Goal: Task Accomplishment & Management: Manage account settings

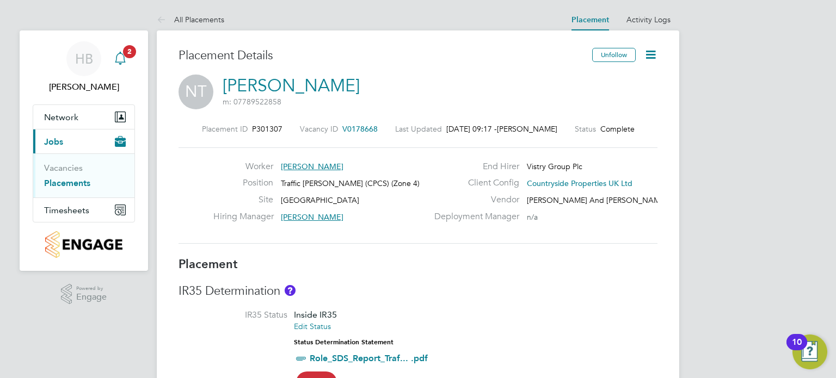
click at [128, 65] on div "Main navigation" at bounding box center [120, 59] width 22 height 22
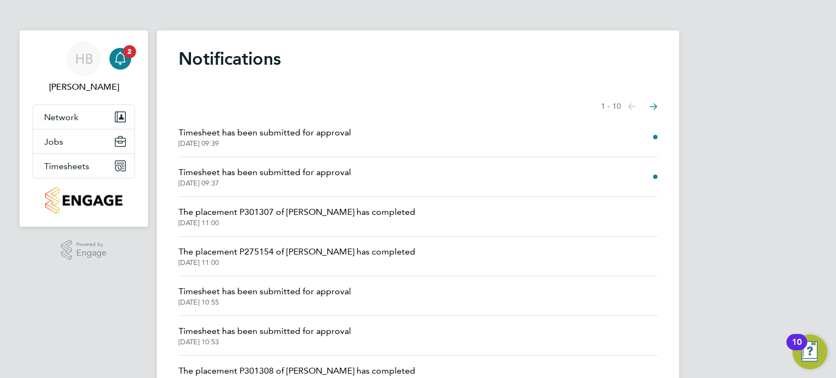
click at [205, 173] on span "Timesheet has been submitted for approval" at bounding box center [264, 172] width 172 height 13
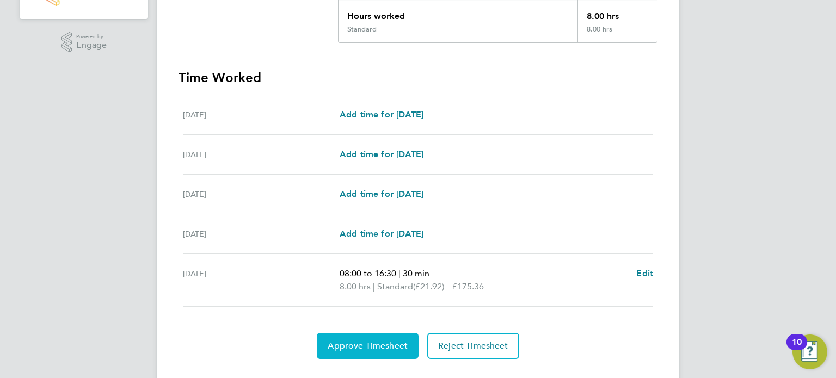
click at [381, 341] on span "Approve Timesheet" at bounding box center [368, 346] width 80 height 11
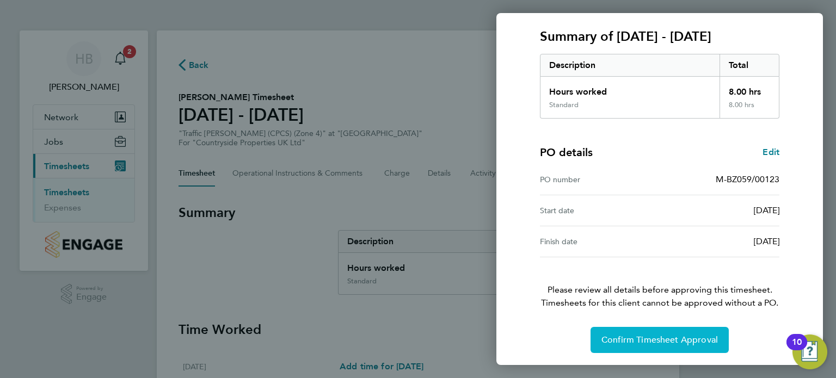
click at [638, 339] on span "Confirm Timesheet Approval" at bounding box center [659, 340] width 116 height 11
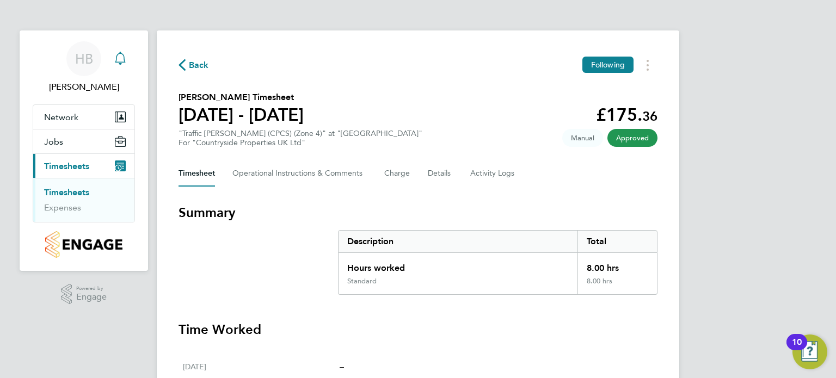
click at [120, 65] on div "Main navigation" at bounding box center [120, 59] width 22 height 22
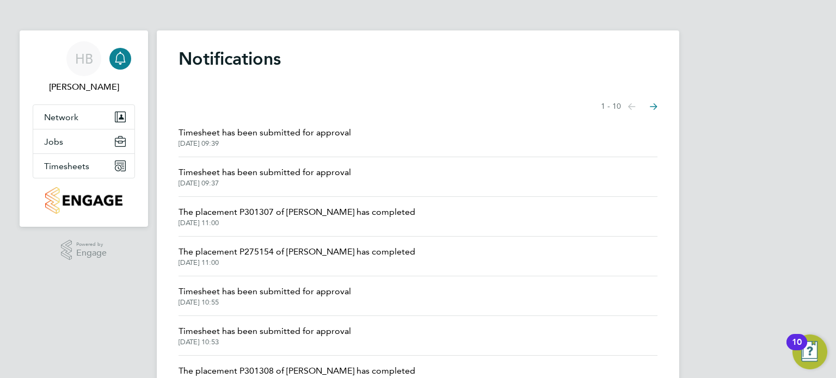
click at [266, 131] on span "Timesheet has been submitted for approval" at bounding box center [264, 132] width 172 height 13
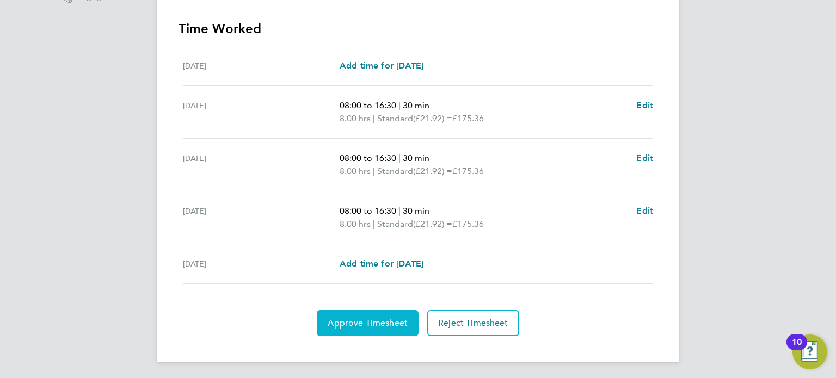
click at [361, 320] on span "Approve Timesheet" at bounding box center [368, 323] width 80 height 11
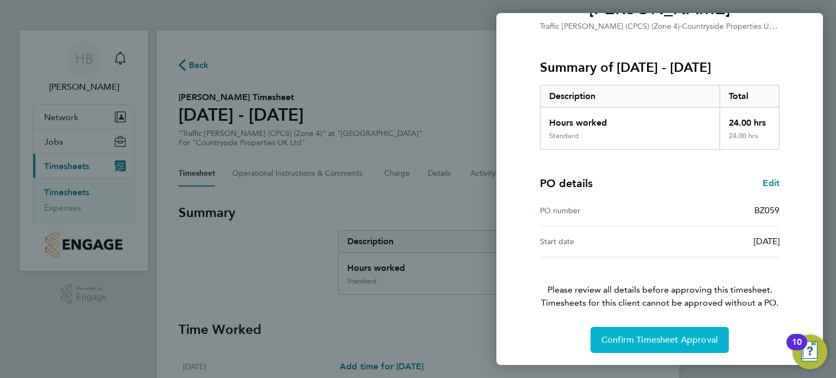
click at [649, 337] on span "Confirm Timesheet Approval" at bounding box center [659, 340] width 116 height 11
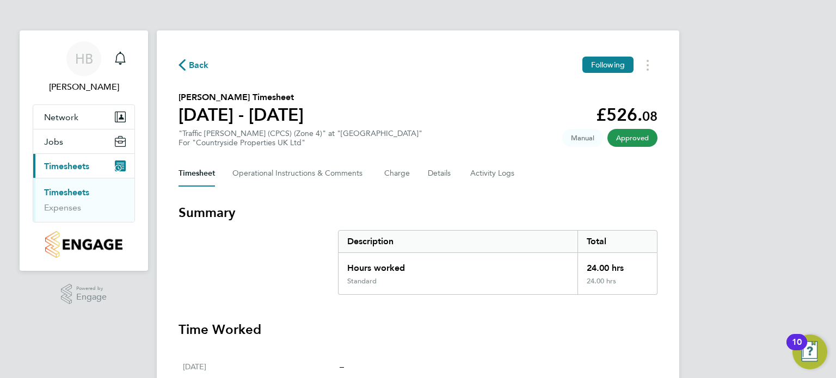
click at [192, 71] on span "Back" at bounding box center [199, 65] width 20 height 13
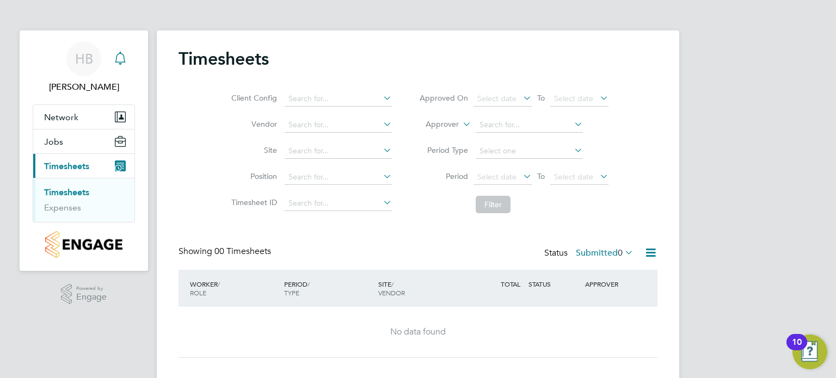
click at [122, 48] on div "Main navigation" at bounding box center [120, 59] width 22 height 22
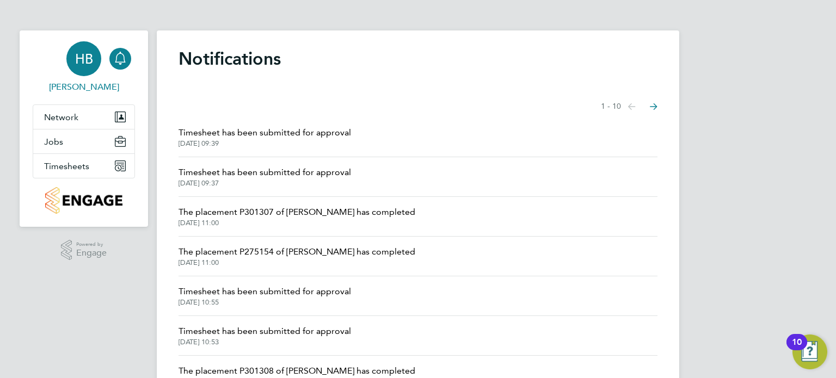
click at [77, 57] on span "HB" at bounding box center [84, 59] width 18 height 14
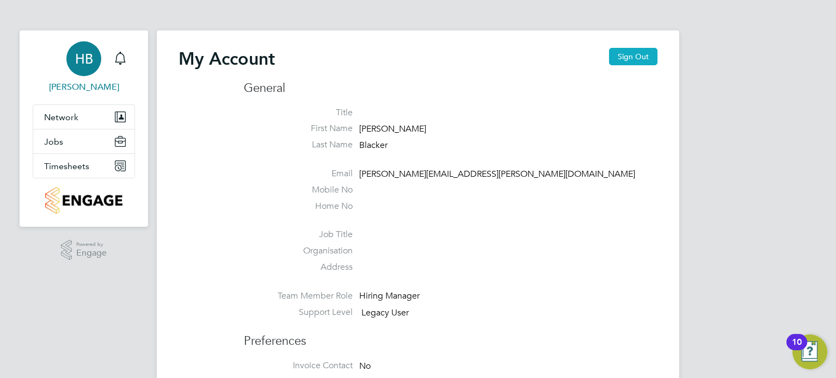
click at [619, 59] on button "Sign Out" at bounding box center [633, 56] width 48 height 17
